Goal: Information Seeking & Learning: Learn about a topic

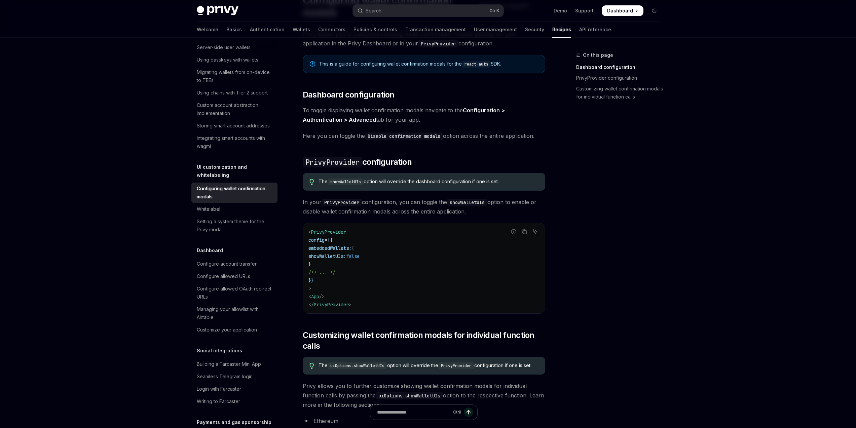
scroll to position [12, 0]
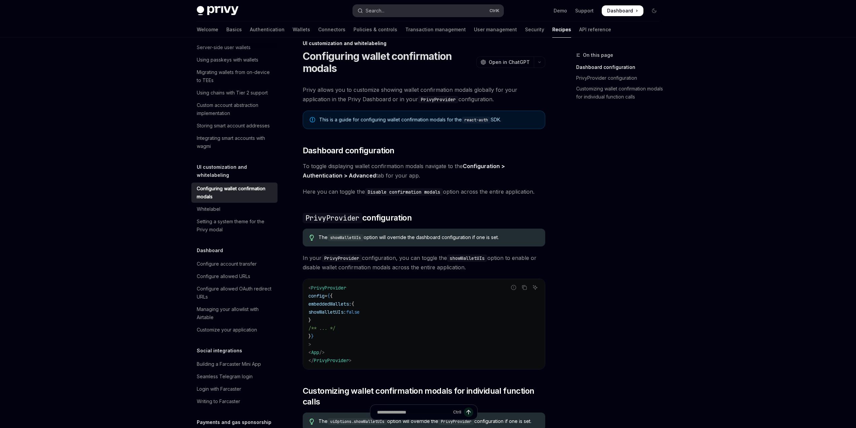
click at [391, 13] on button "Search... Ctrl K" at bounding box center [428, 11] width 151 height 12
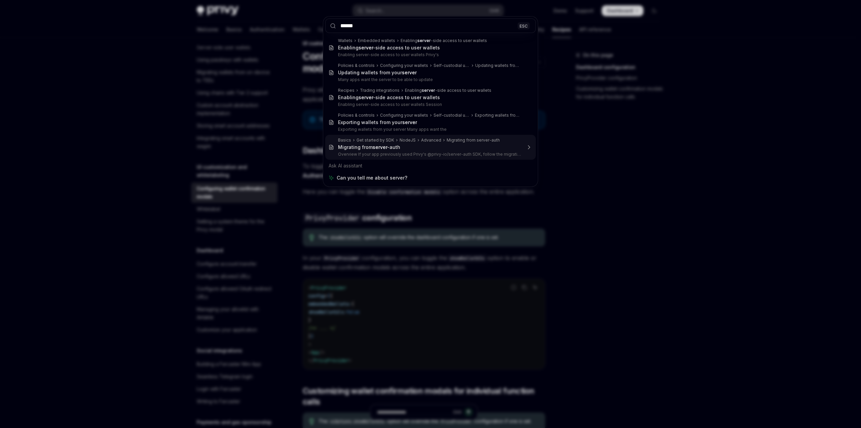
type input "******"
click at [636, 136] on div "****** ESC Wallets Embedded wallets Enabling server -side access to user wallet…" at bounding box center [430, 214] width 861 height 428
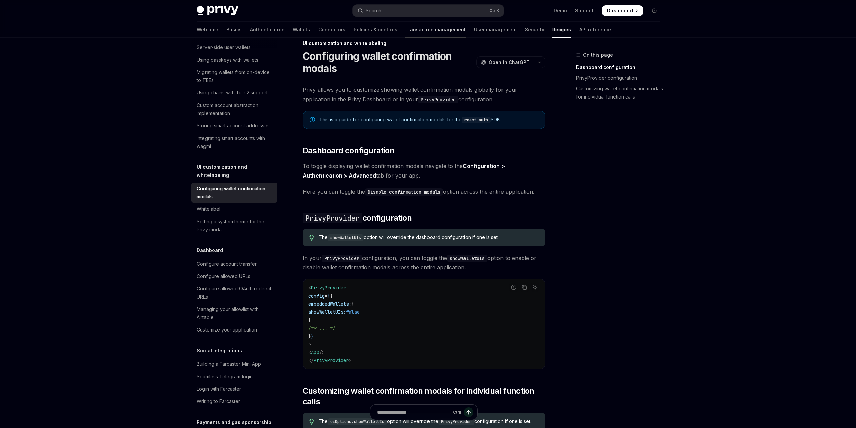
click at [406, 33] on link "Transaction management" at bounding box center [436, 30] width 61 height 16
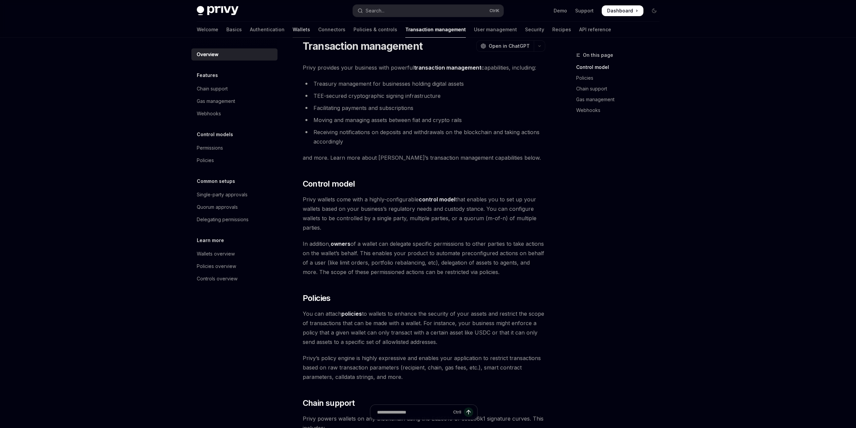
click at [293, 30] on link "Wallets" at bounding box center [301, 30] width 17 height 16
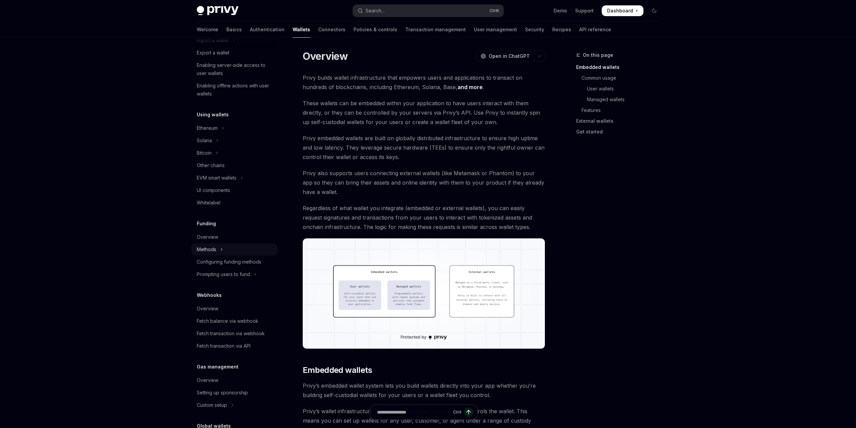
scroll to position [121, 0]
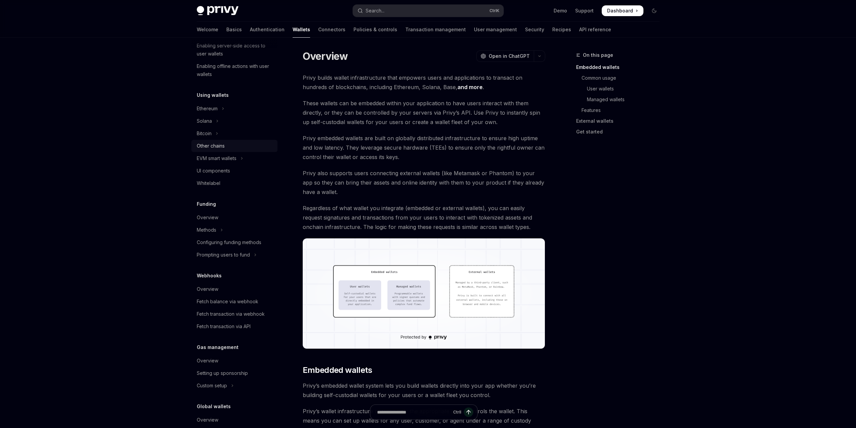
click at [223, 150] on link "Other chains" at bounding box center [234, 146] width 86 height 12
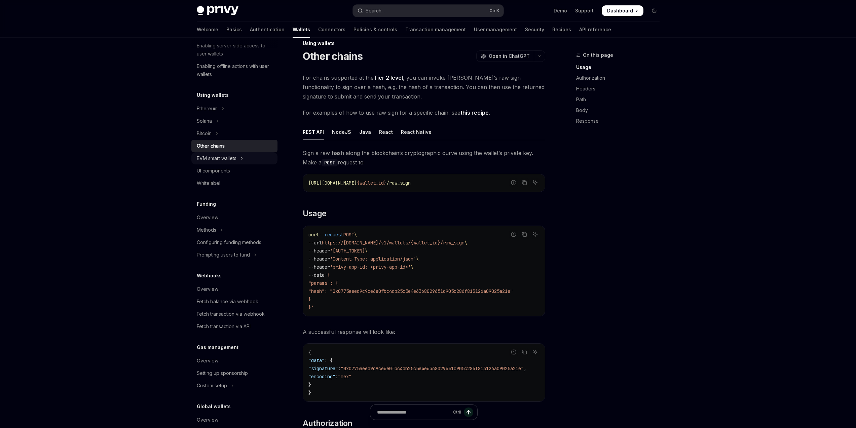
click at [222, 154] on button "EVM smart wallets" at bounding box center [234, 158] width 86 height 12
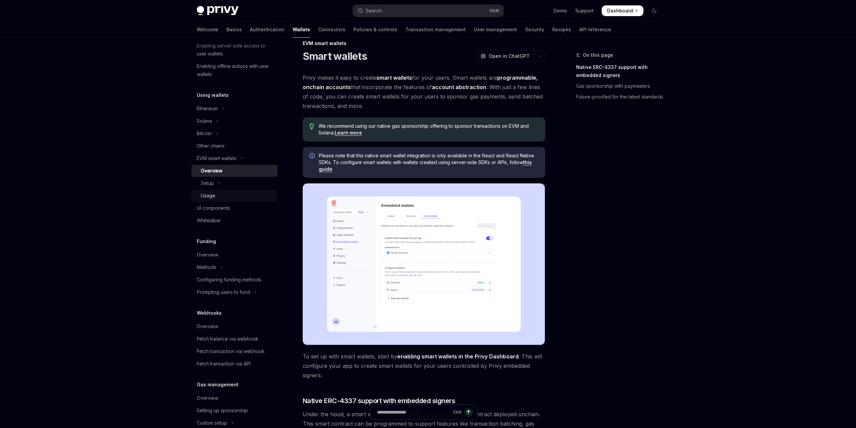
click at [231, 194] on div "Usage" at bounding box center [237, 196] width 73 height 8
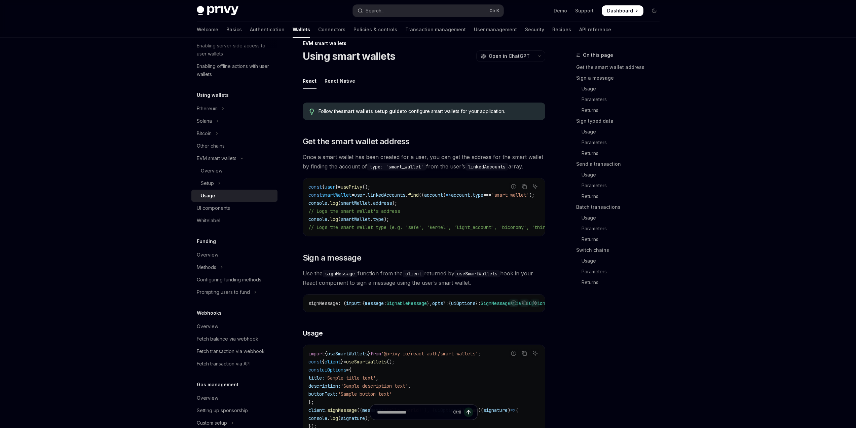
type textarea "*"
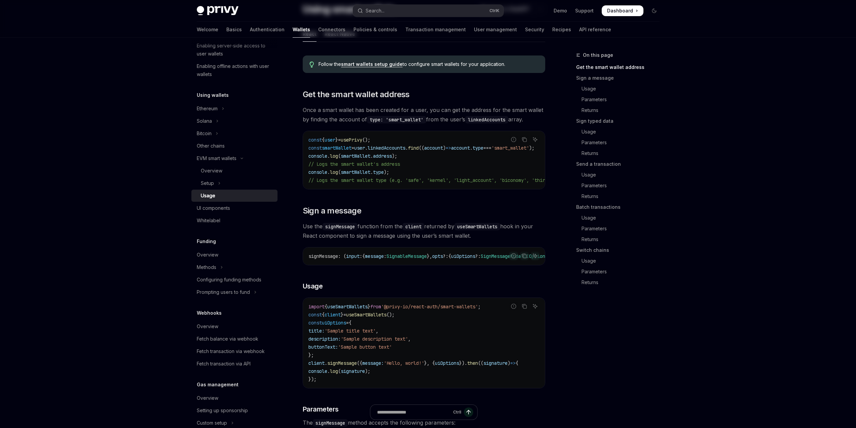
scroll to position [12, 0]
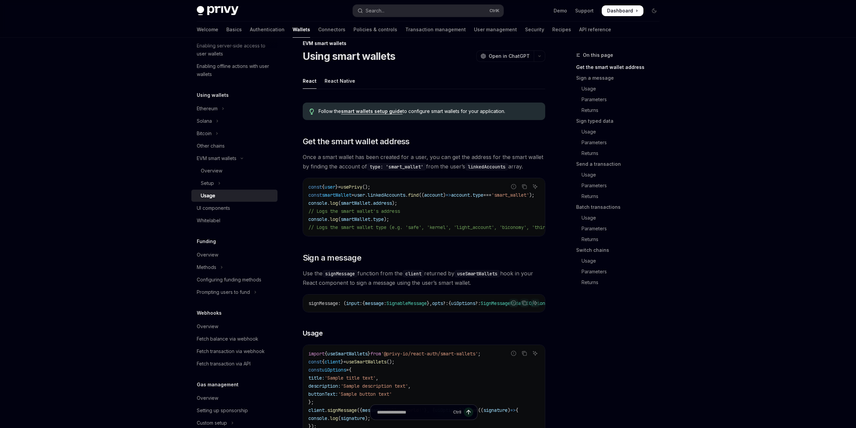
click at [632, 13] on span "Dashboard" at bounding box center [620, 10] width 26 height 7
